Goal: Task Accomplishment & Management: Manage account settings

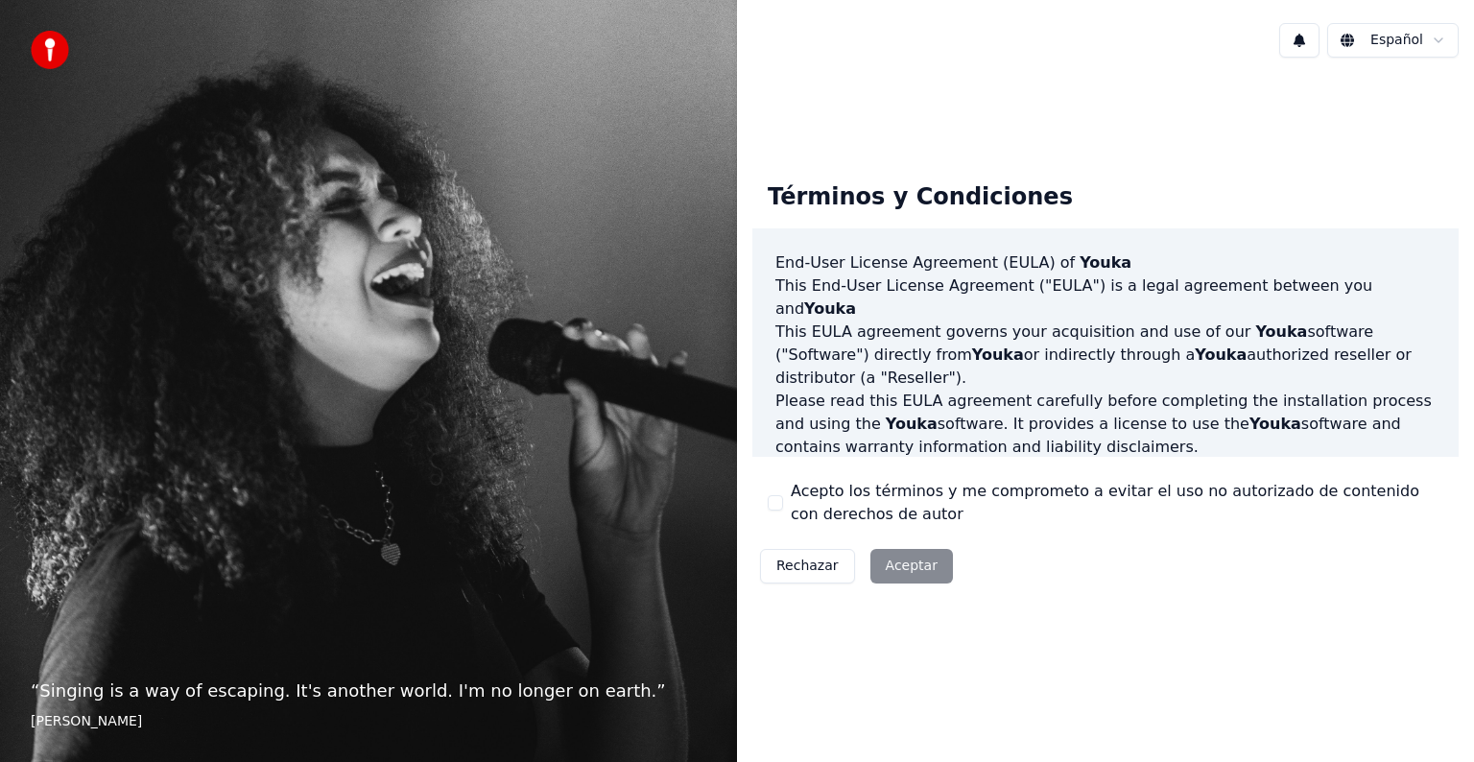
click at [795, 509] on label "Acepto los términos y me comprometo a evitar el uso no autorizado de contenido …" at bounding box center [1117, 503] width 653 height 46
click at [783, 509] on button "Acepto los términos y me comprometo a evitar el uso no autorizado de contenido …" at bounding box center [775, 502] width 15 height 15
click at [870, 557] on button "Aceptar" at bounding box center [911, 566] width 83 height 35
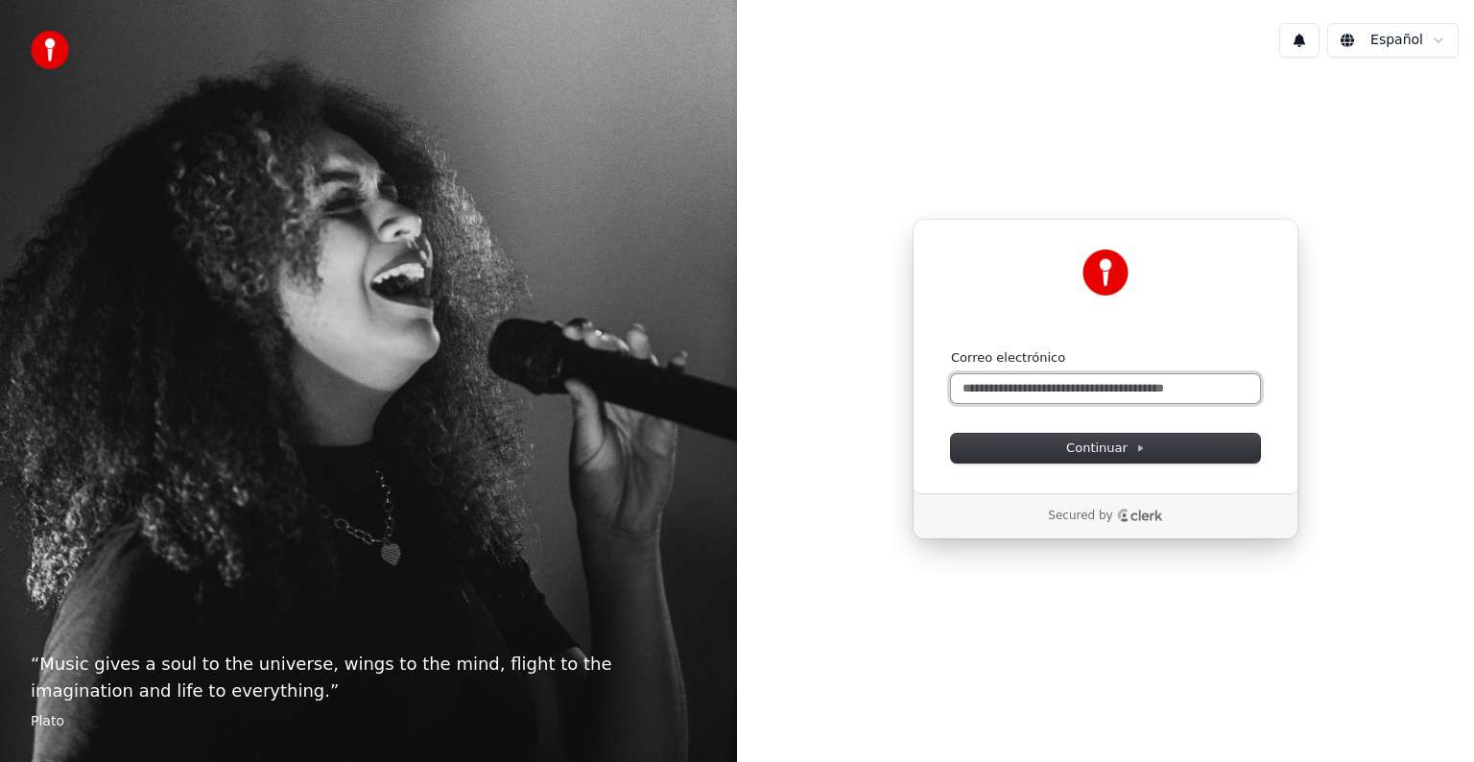
click at [1044, 397] on input "Correo electrónico" at bounding box center [1105, 388] width 309 height 29
click at [1392, 42] on html "“ Music gives a soul to the universe, wings to the mind, flight to the imaginat…" at bounding box center [737, 381] width 1474 height 762
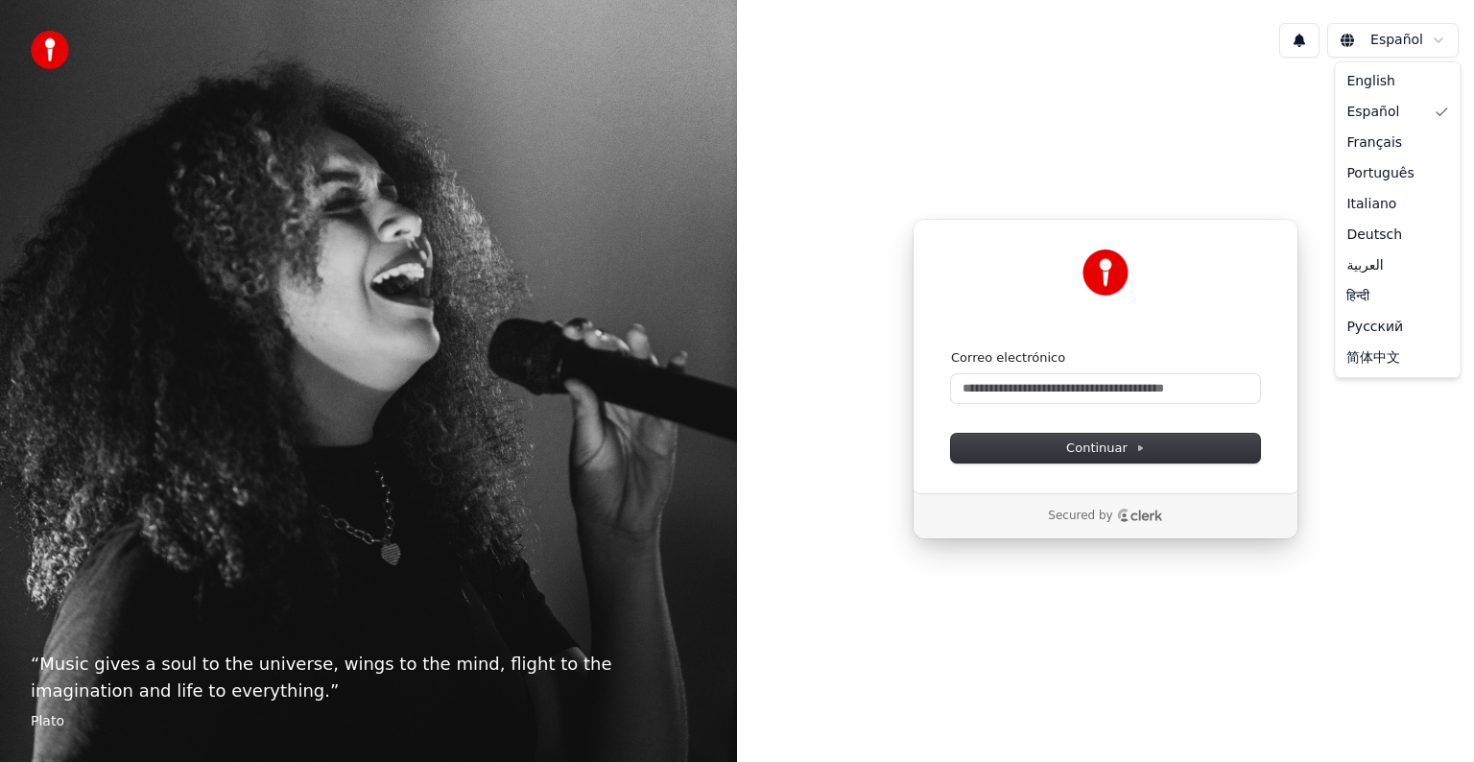
click at [1046, 385] on html "“ Music gives a soul to the universe, wings to the mind, flight to the imaginat…" at bounding box center [737, 381] width 1474 height 762
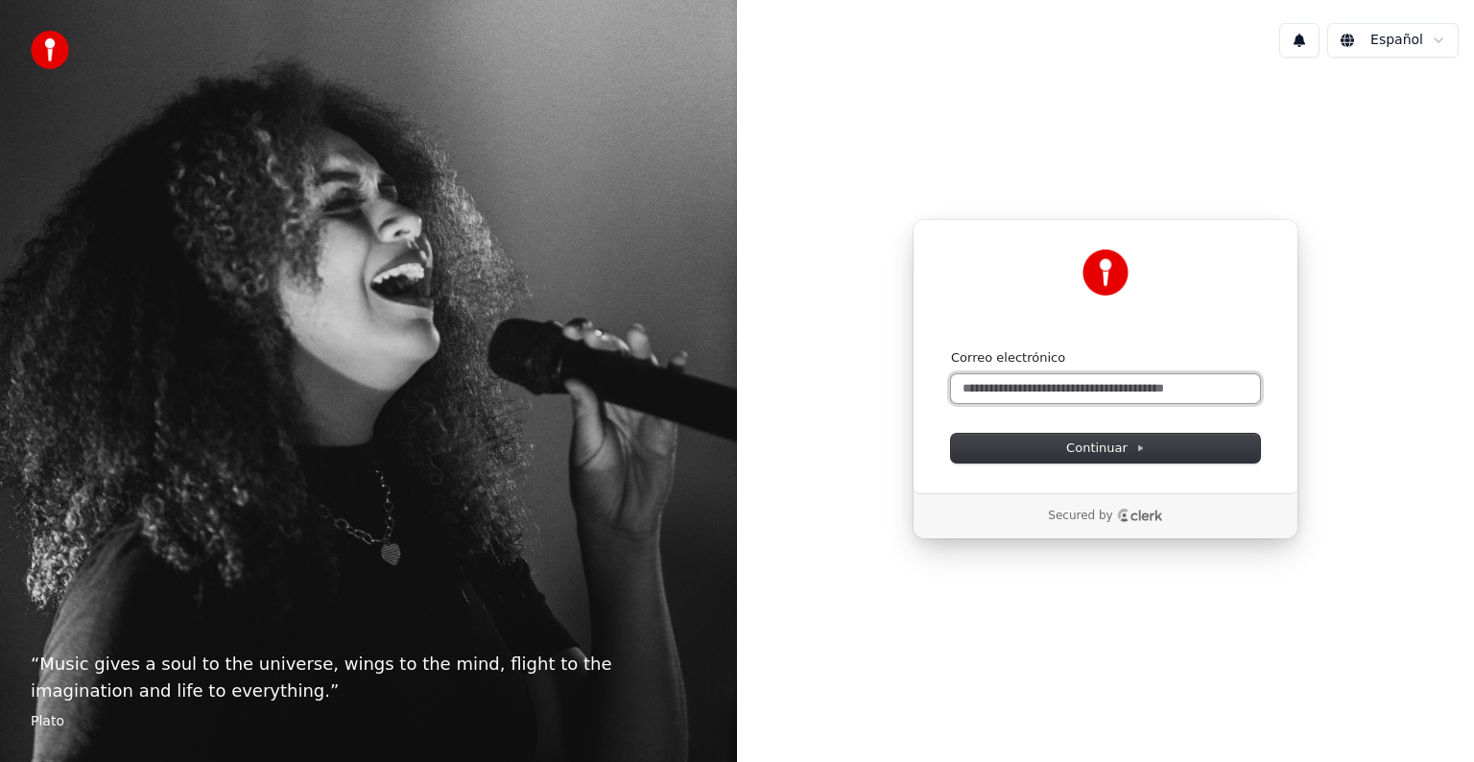
click at [1045, 387] on input "Correo electrónico" at bounding box center [1105, 388] width 309 height 29
click at [1029, 409] on form "Correo electrónico Continuar" at bounding box center [1105, 405] width 309 height 113
click at [1017, 391] on input "Correo electrónico" at bounding box center [1105, 388] width 309 height 29
click at [1315, 23] on button at bounding box center [1299, 40] width 40 height 35
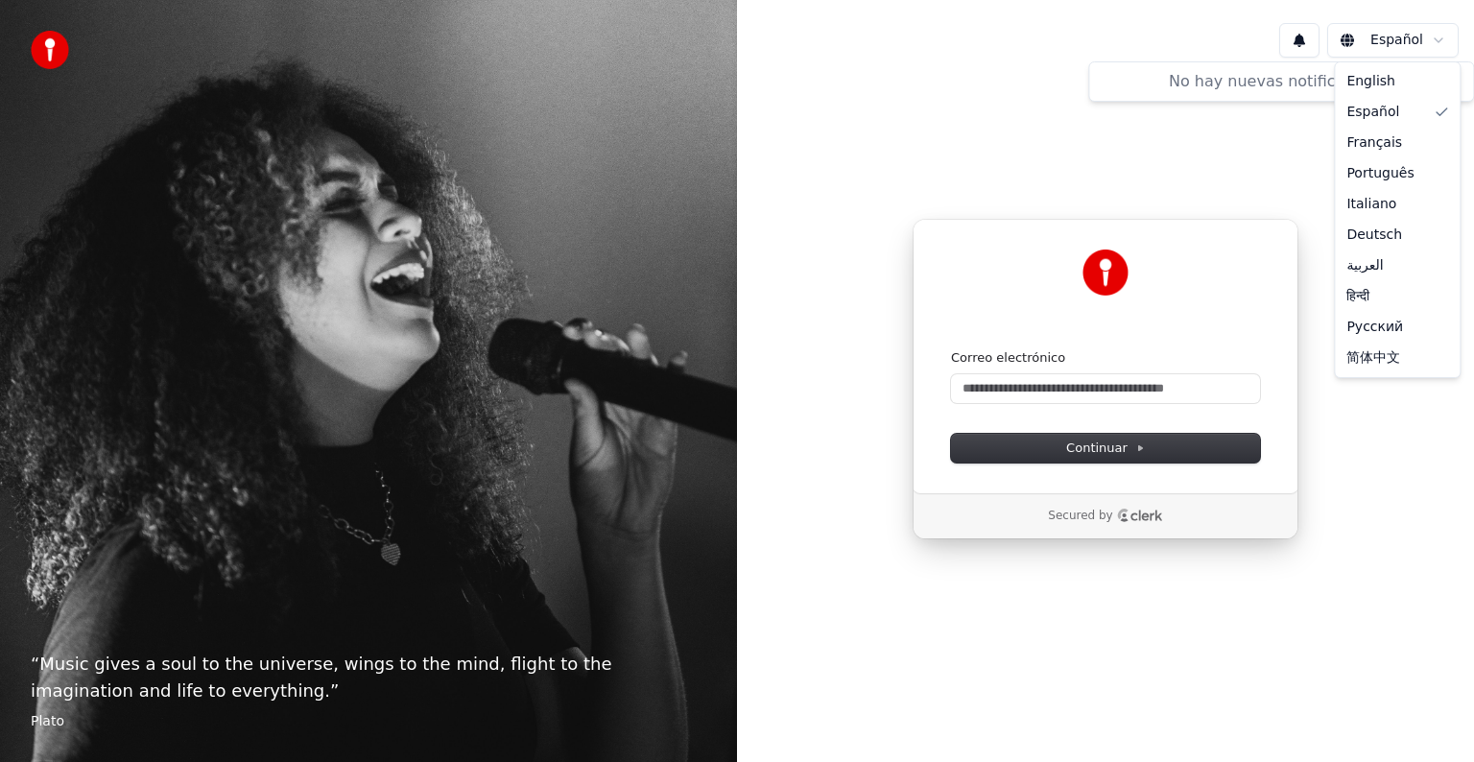
click at [1348, 38] on html "“ Music gives a soul to the universe, wings to the mind, flight to the imaginat…" at bounding box center [737, 381] width 1474 height 762
click at [1131, 367] on html "“ Music gives a soul to the universe, wings to the mind, flight to the imaginat…" at bounding box center [737, 381] width 1474 height 762
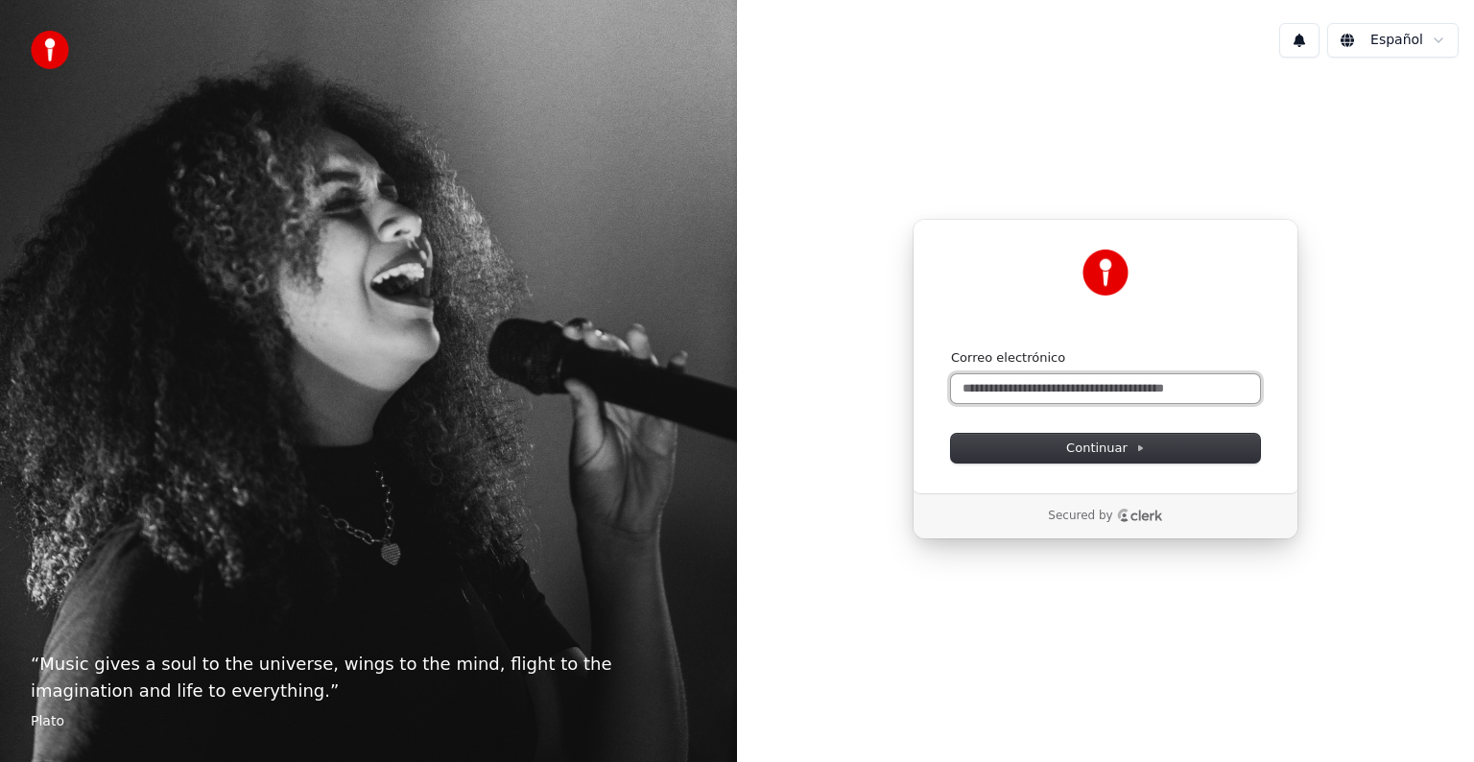
click at [1117, 387] on input "Correo electrónico" at bounding box center [1105, 388] width 309 height 29
click at [951, 349] on button "submit" at bounding box center [951, 349] width 0 height 0
type input "**********"
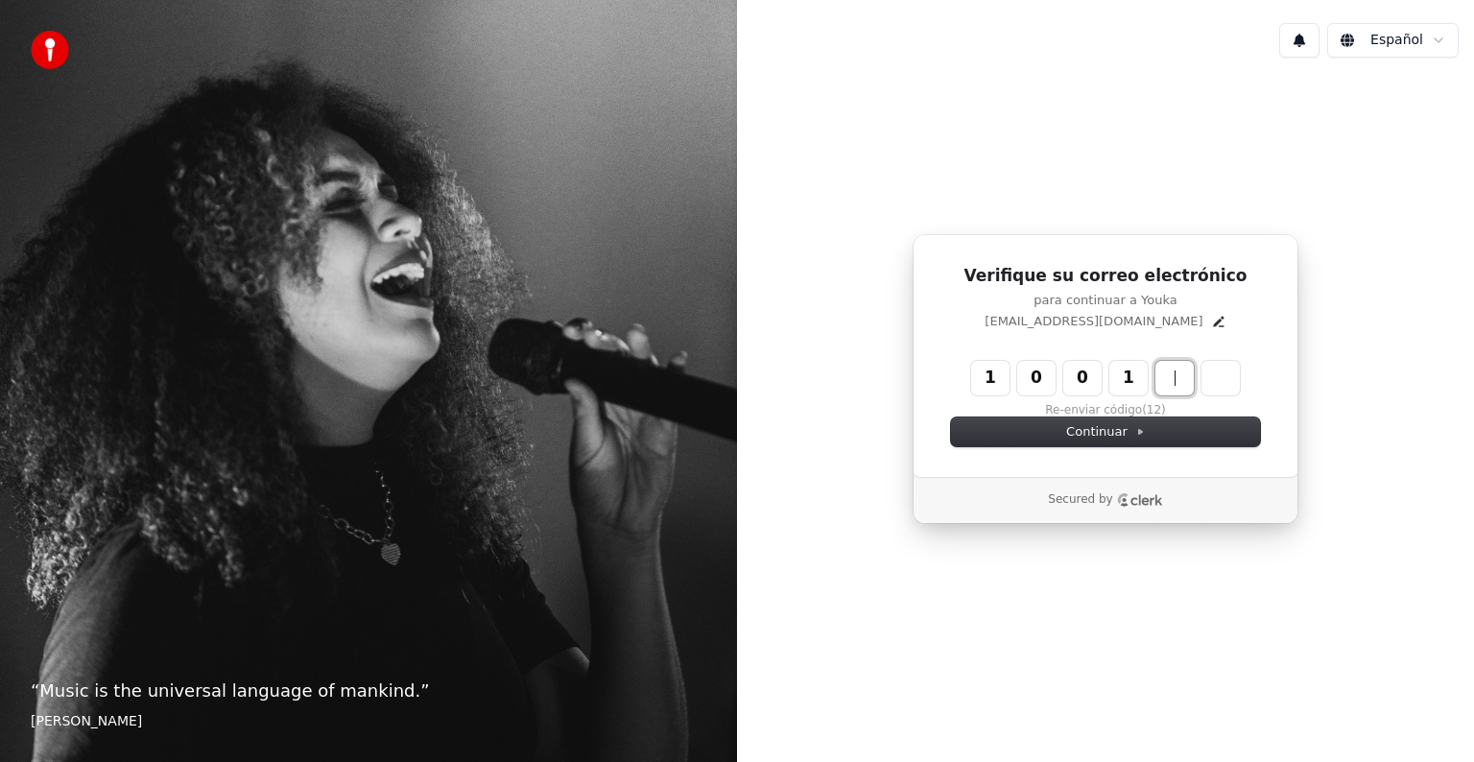
type input "******"
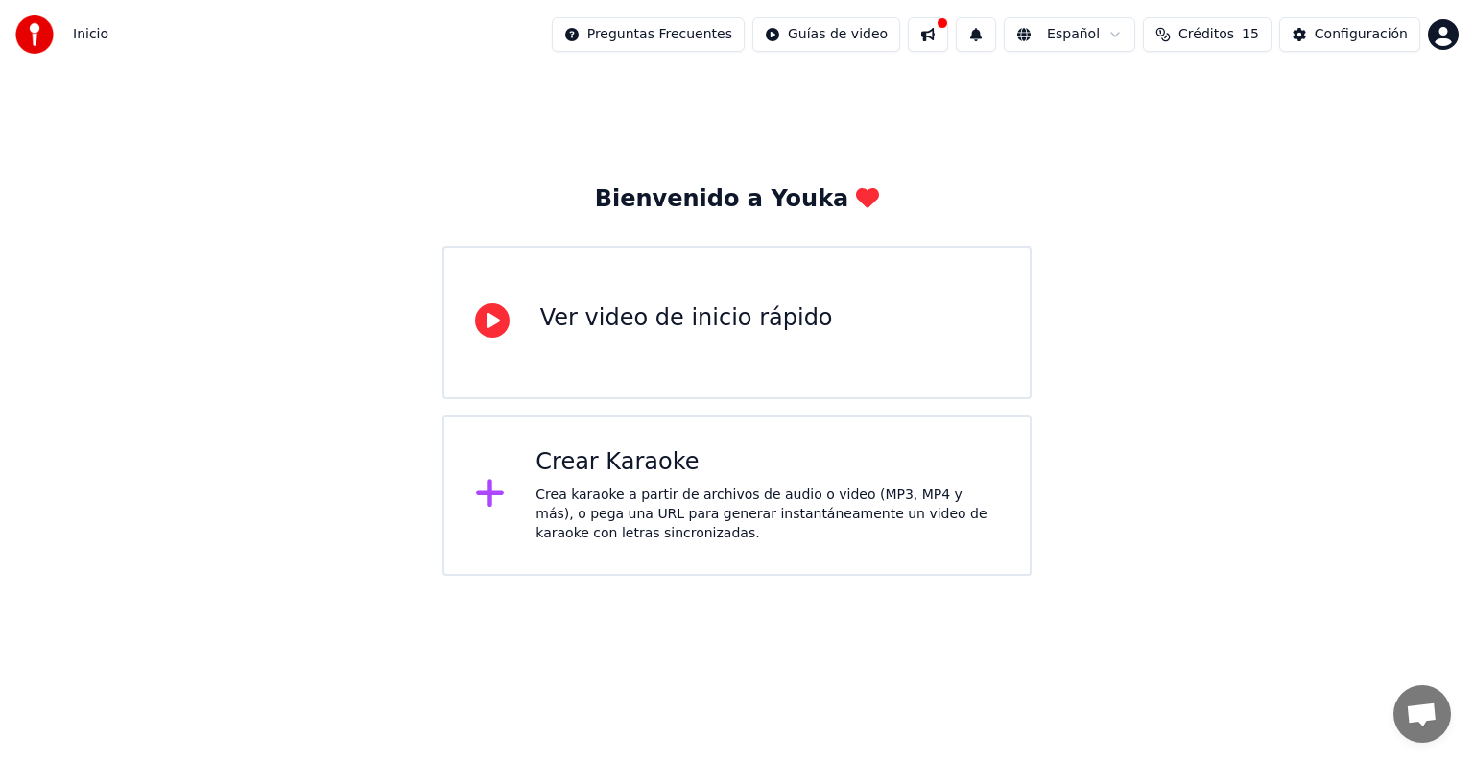
click at [1202, 46] on button "Créditos 15" at bounding box center [1207, 34] width 129 height 35
click at [712, 324] on div "Ver video de inicio rápido" at bounding box center [686, 318] width 293 height 31
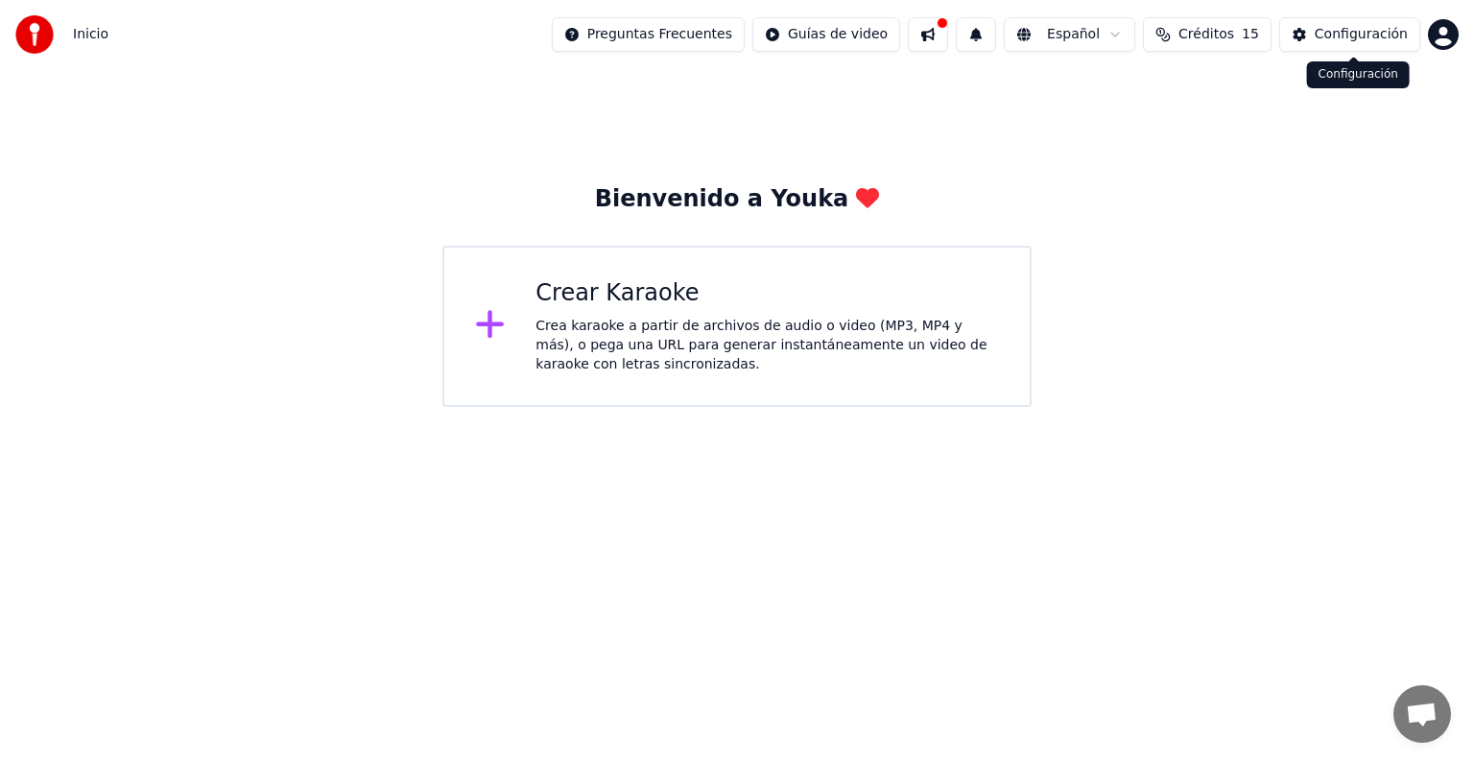
click at [1316, 21] on button "Configuración" at bounding box center [1349, 34] width 141 height 35
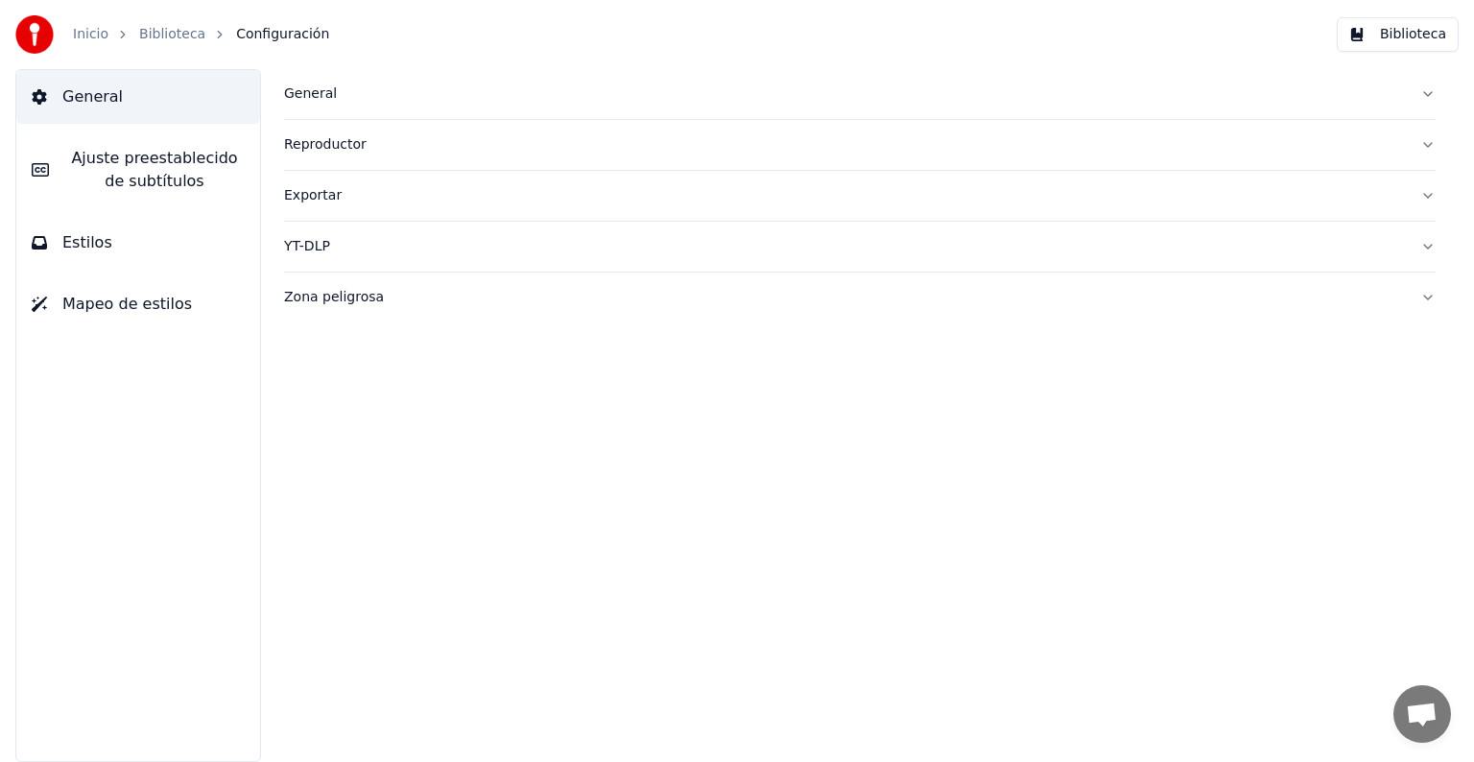
click at [1421, 24] on button "Biblioteca" at bounding box center [1398, 34] width 122 height 35
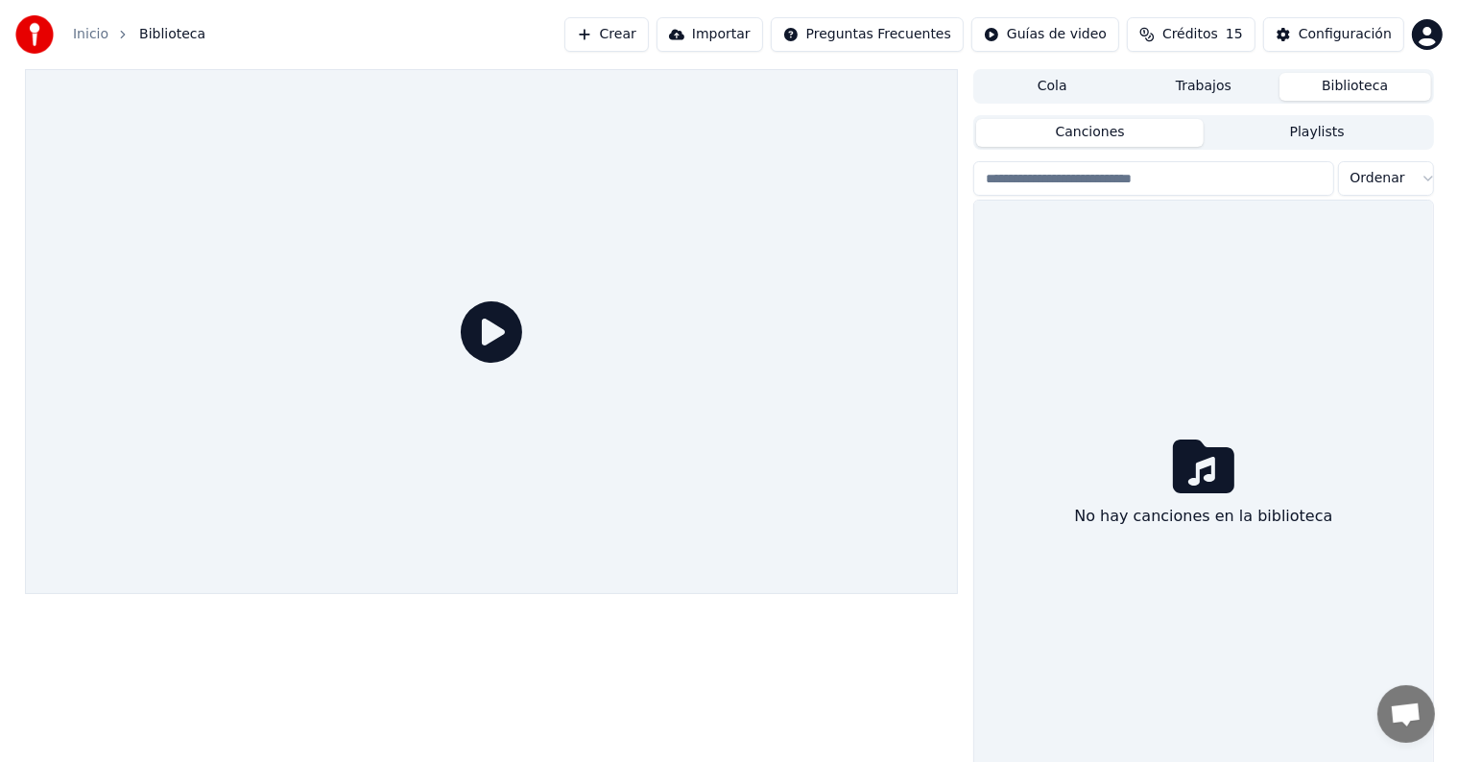
click at [1275, 140] on button "Playlists" at bounding box center [1316, 133] width 227 height 28
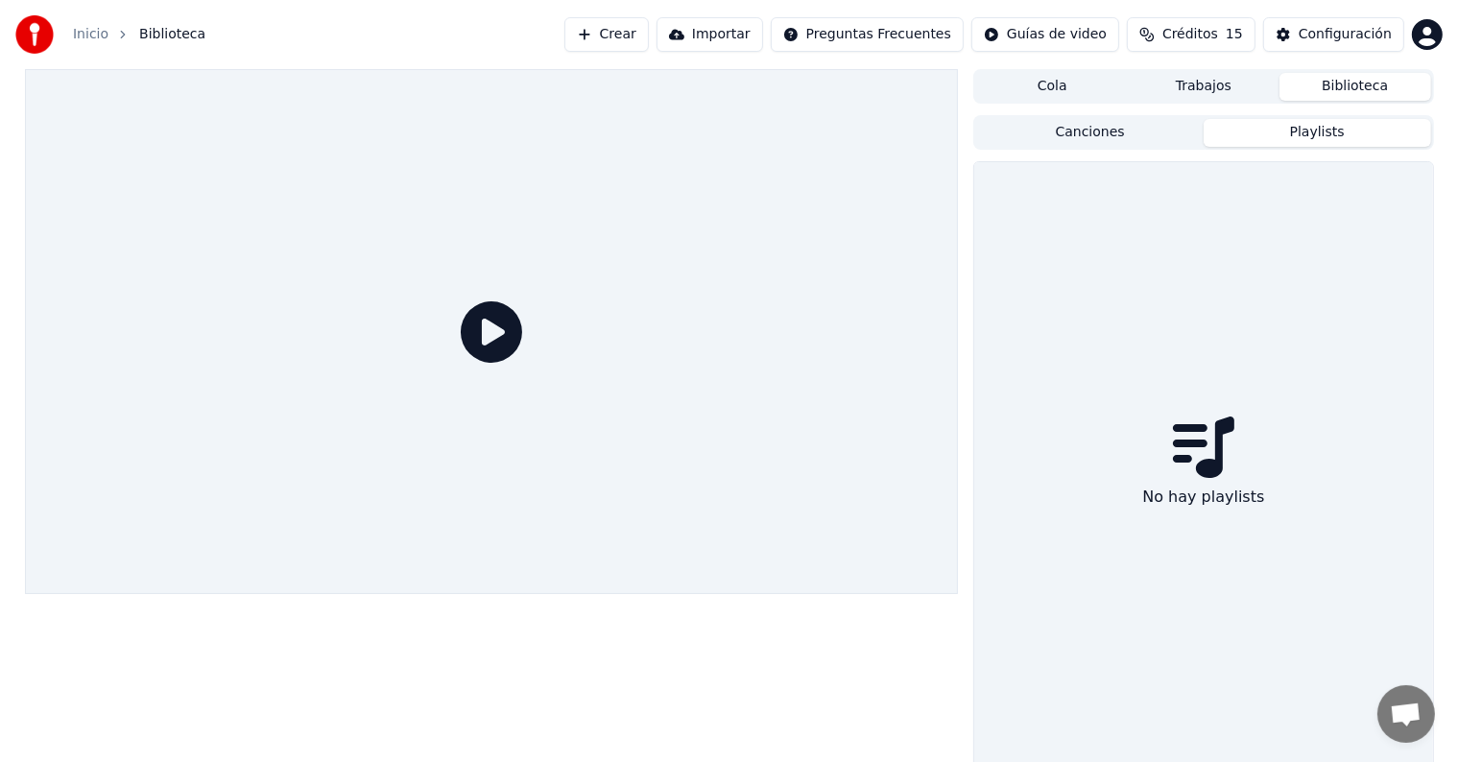
click at [1179, 130] on button "Canciones" at bounding box center [1089, 133] width 227 height 28
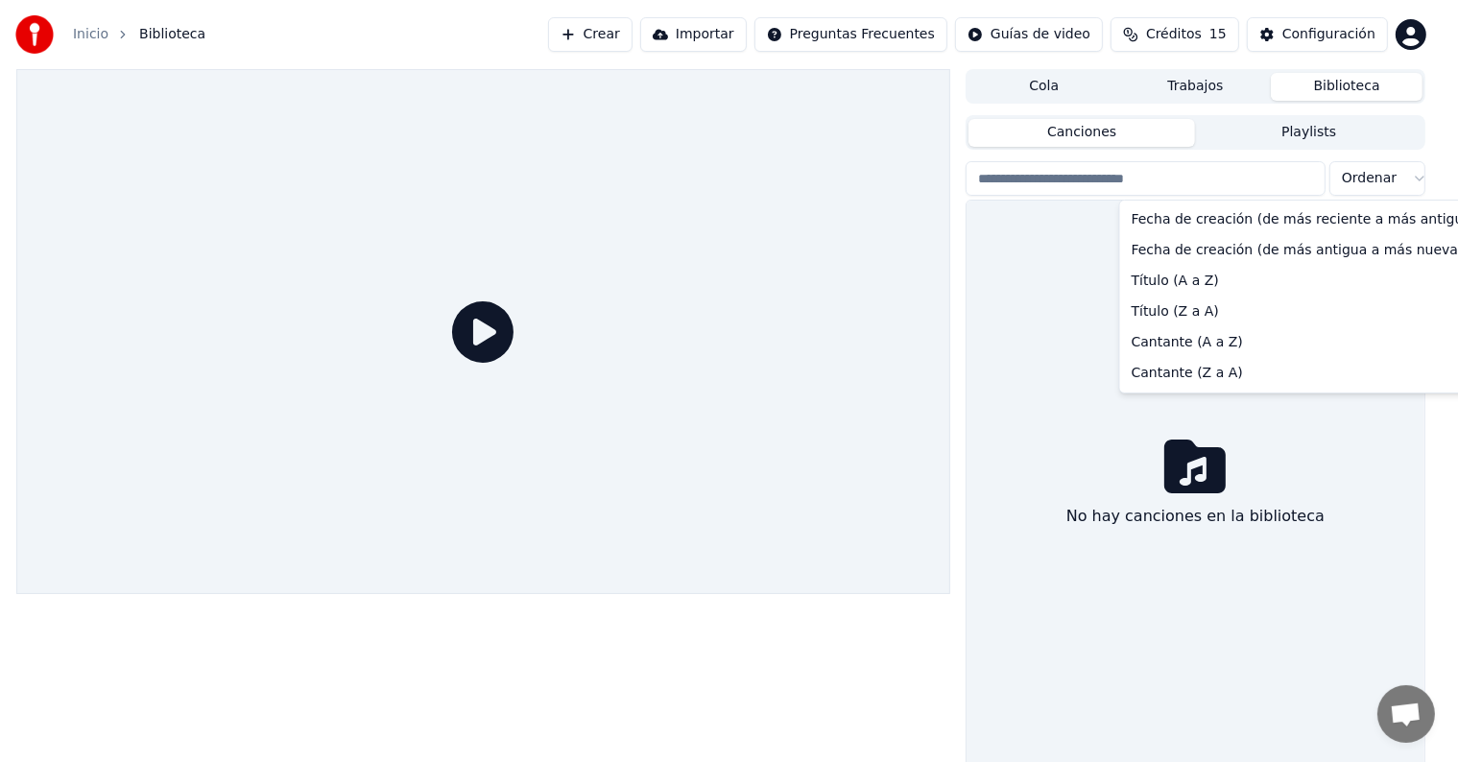
click at [1343, 170] on html "Inicio Biblioteca Crear Importar Preguntas Frecuentes Guías de video Créditos 1…" at bounding box center [729, 381] width 1458 height 762
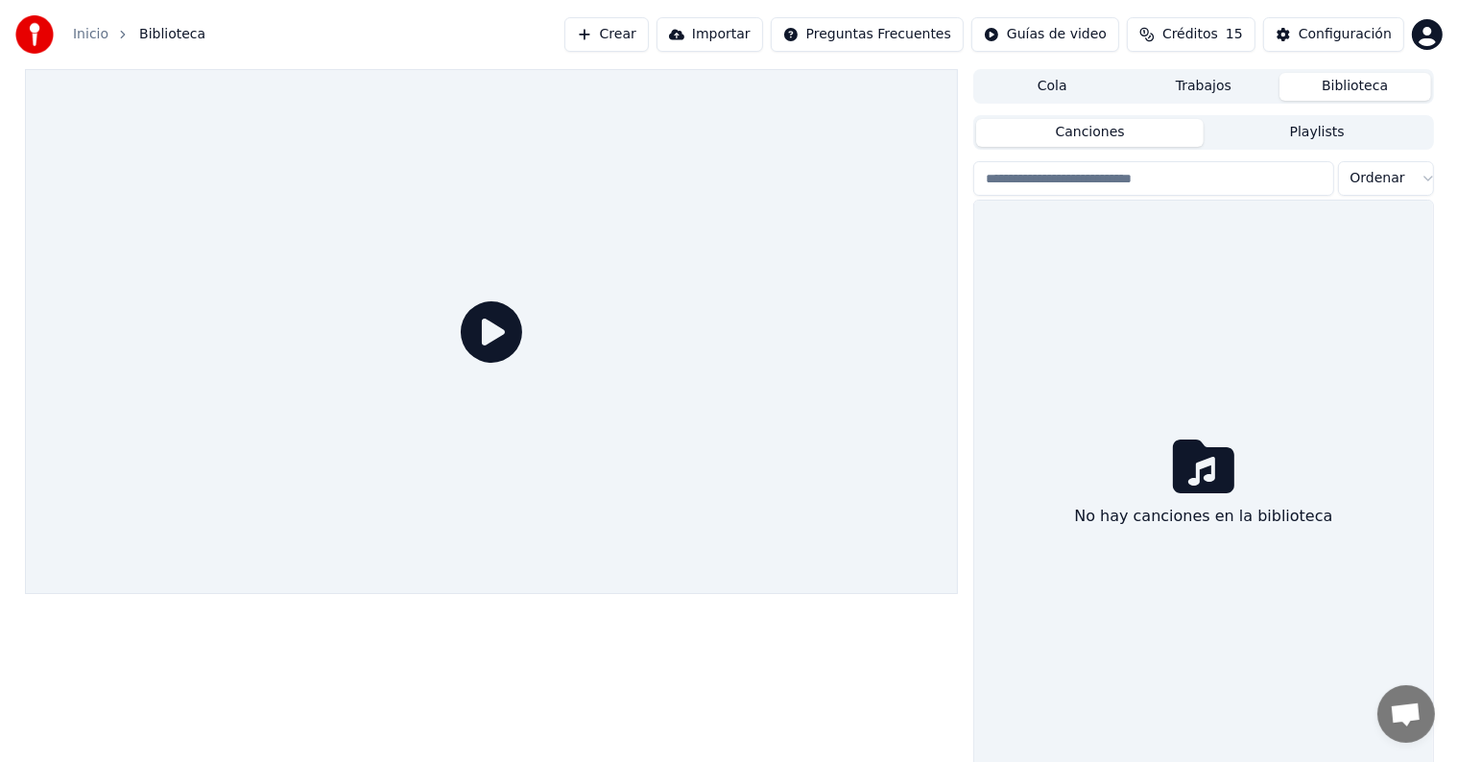
click at [1316, 175] on html "Inicio Biblioteca Crear Importar Preguntas Frecuentes Guías de video Créditos 1…" at bounding box center [729, 381] width 1458 height 762
click at [1316, 175] on input "search" at bounding box center [1153, 178] width 360 height 35
click at [1188, 70] on div "Cola Trabajos Biblioteca" at bounding box center [1203, 86] width 460 height 35
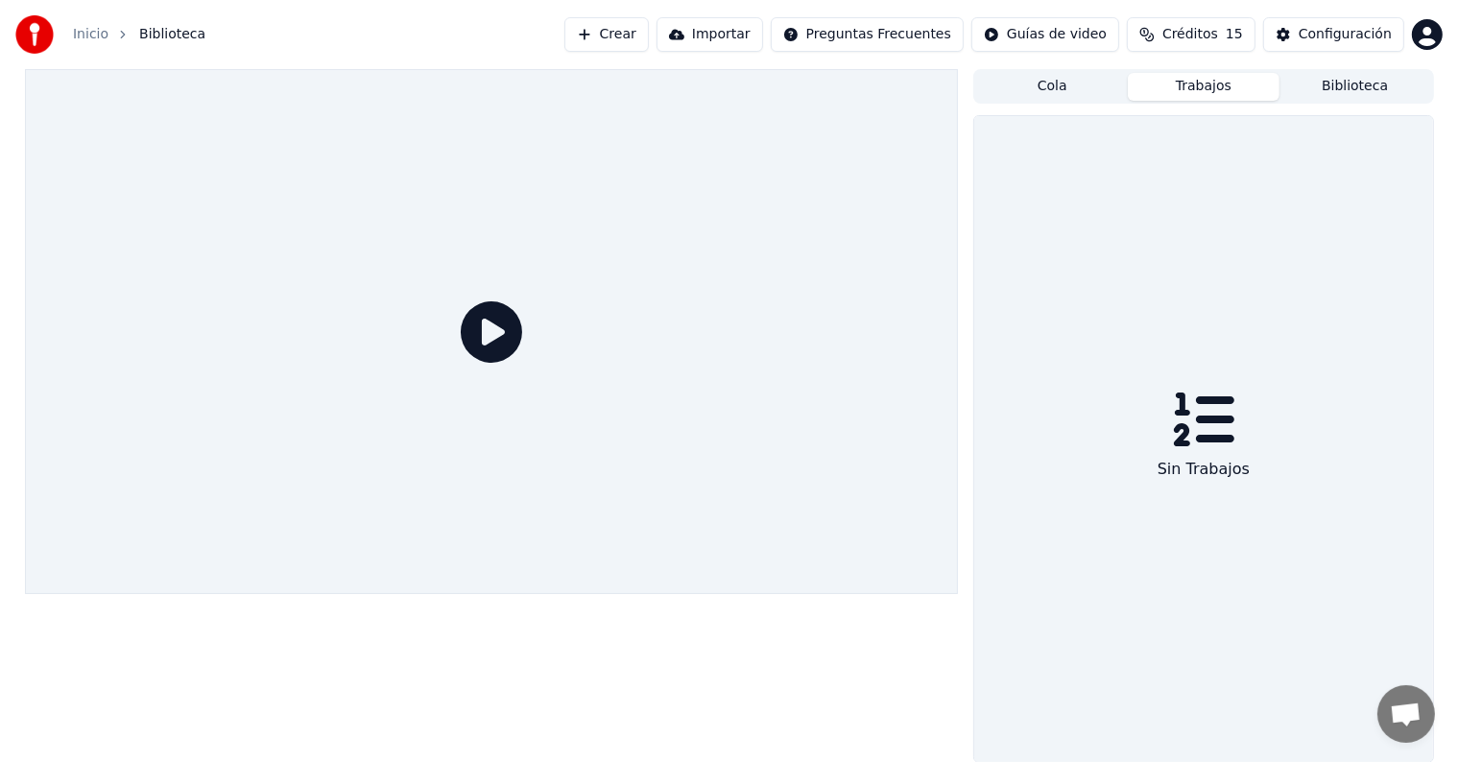
click at [1129, 82] on button "Trabajos" at bounding box center [1204, 87] width 152 height 28
click at [1102, 81] on button "Cola" at bounding box center [1052, 87] width 152 height 28
click at [1198, 32] on span "Créditos" at bounding box center [1190, 34] width 56 height 19
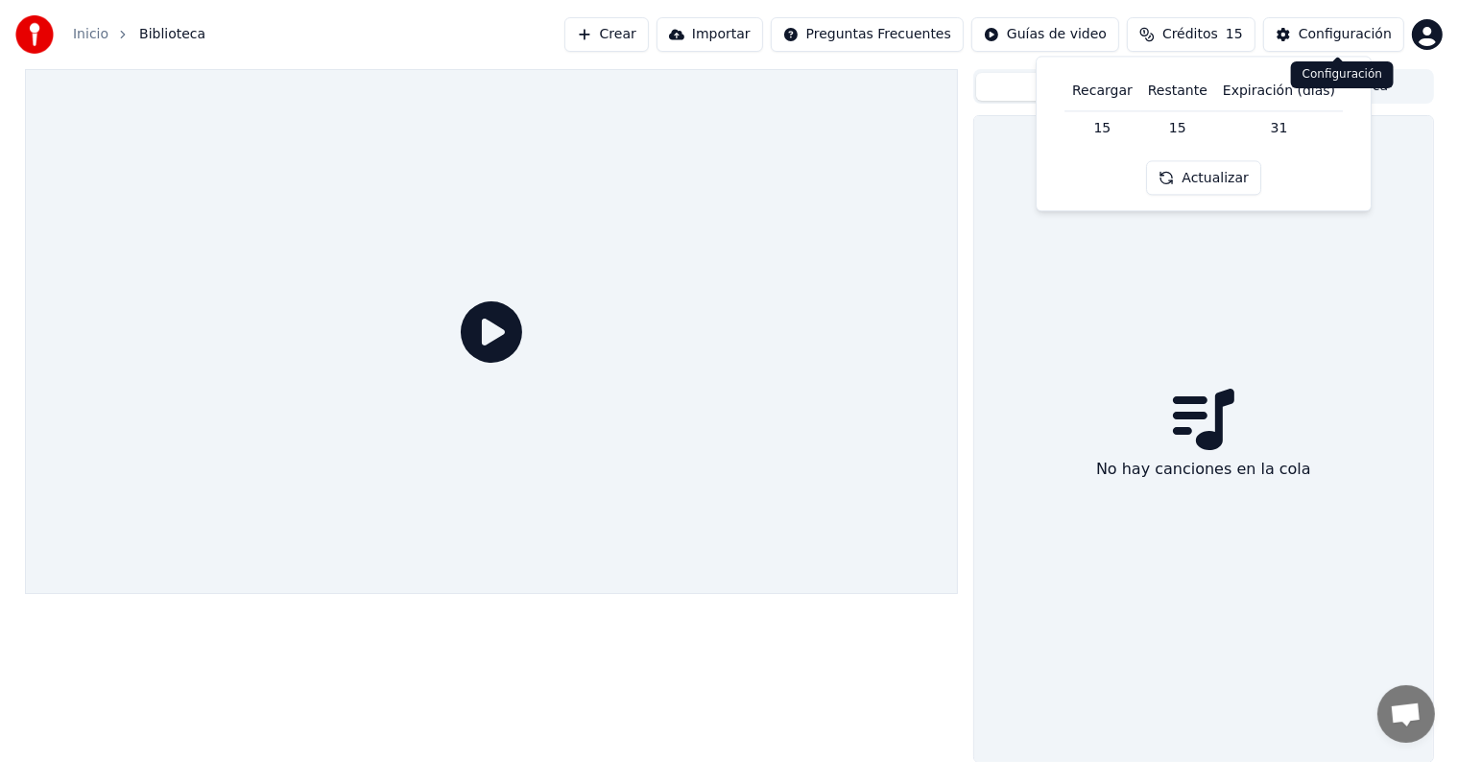
click at [1284, 44] on button "Configuración" at bounding box center [1333, 34] width 141 height 35
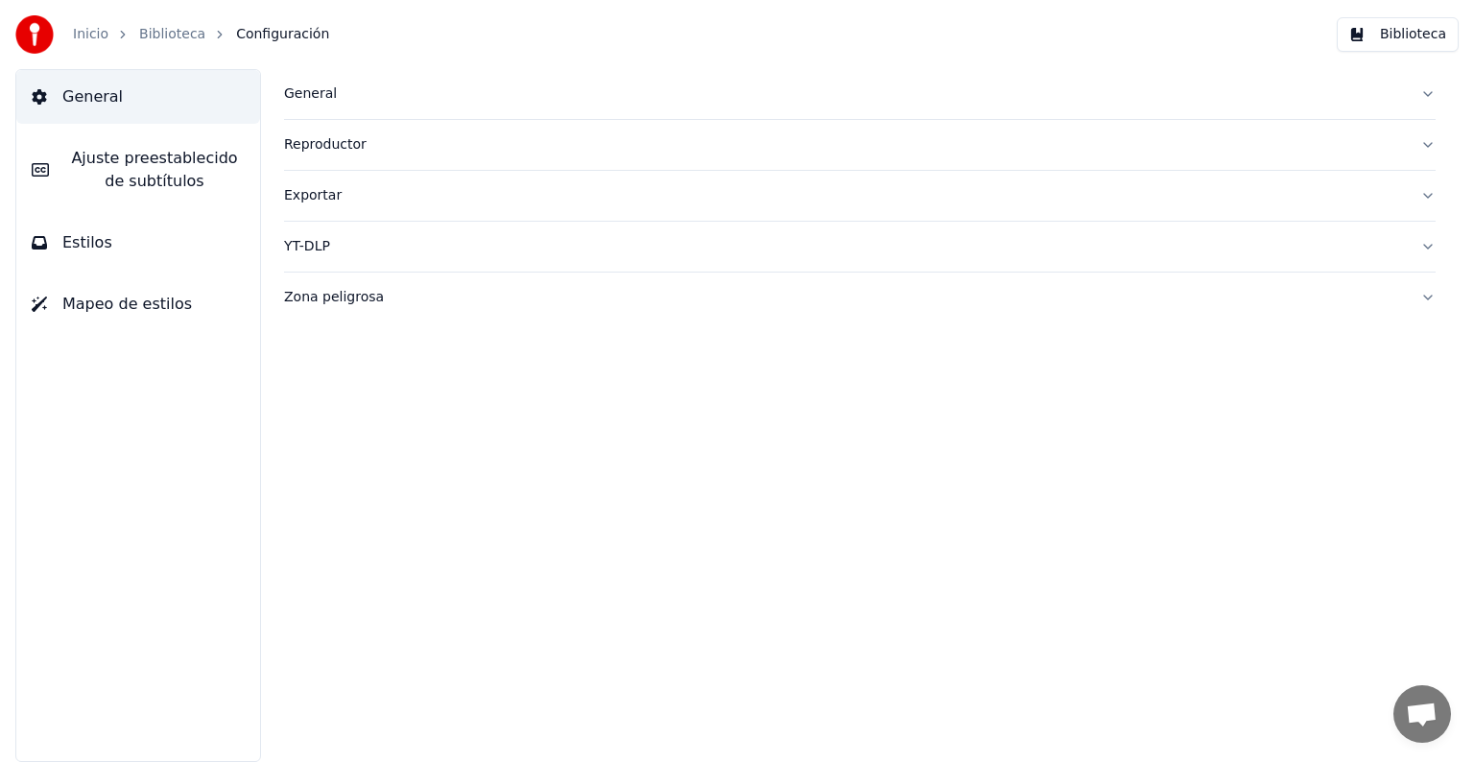
click at [19, 27] on img at bounding box center [34, 34] width 38 height 38
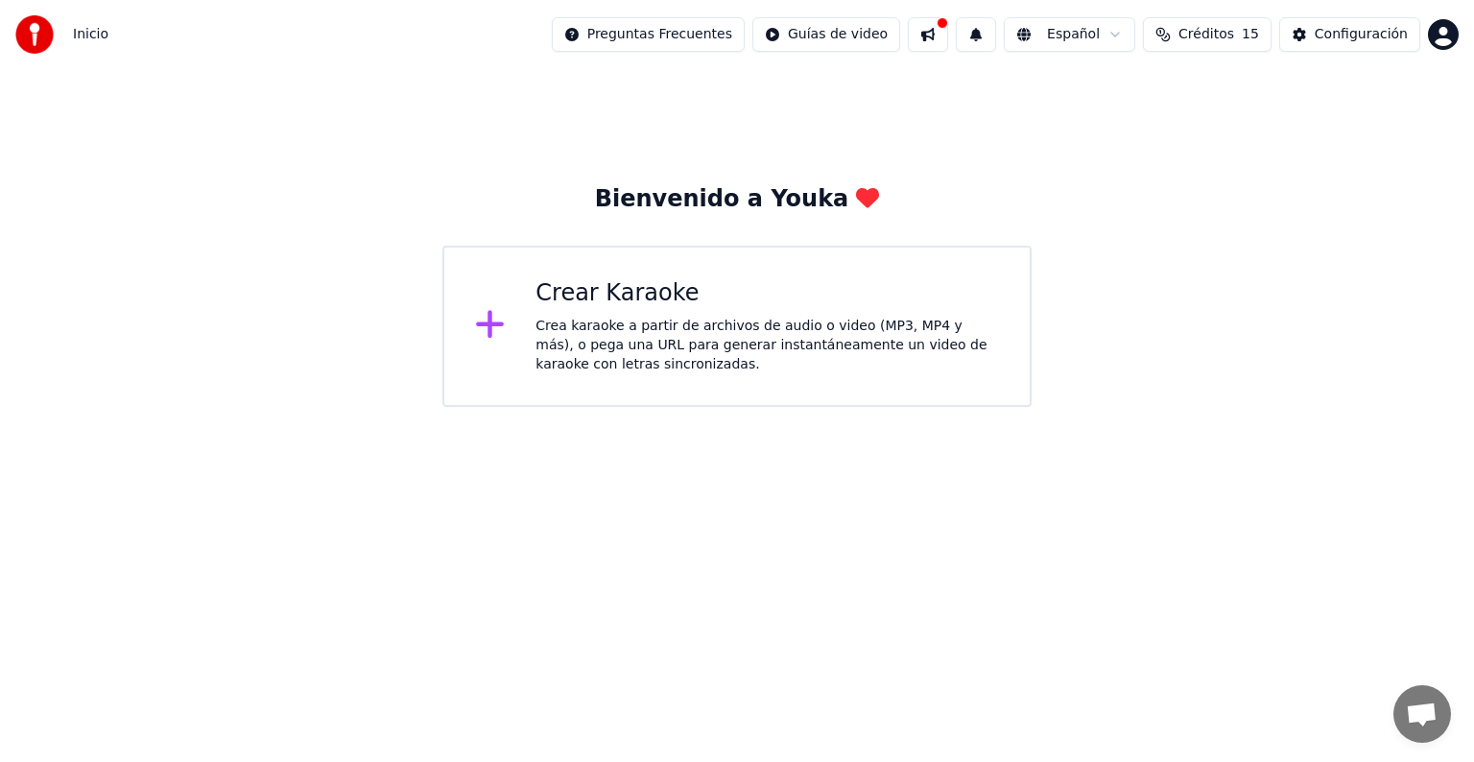
click at [1460, 33] on div "Inicio Preguntas Frecuentes Guías de video Español Créditos 15 Configuración" at bounding box center [737, 34] width 1474 height 69
click at [1453, 27] on html "Inicio Preguntas Frecuentes Guías de video Español Créditos 15 Configuración Bi…" at bounding box center [737, 203] width 1474 height 407
